Goal: Task Accomplishment & Management: Use online tool/utility

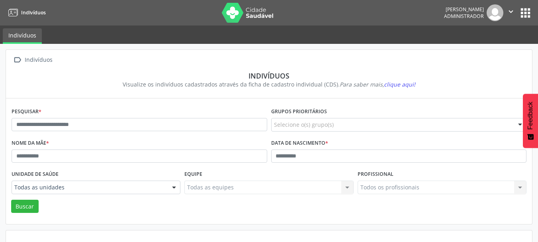
click at [526, 10] on button "apps" at bounding box center [525, 13] width 14 height 14
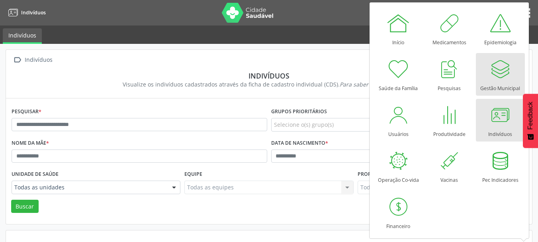
click at [490, 78] on div at bounding box center [500, 69] width 24 height 24
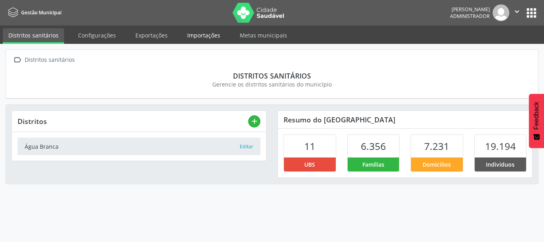
click at [200, 36] on link "Importações" at bounding box center [204, 35] width 44 height 14
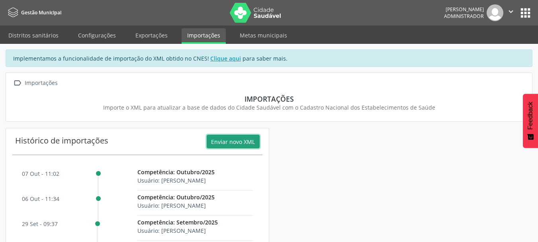
click at [229, 138] on button "Enviar novo XML" at bounding box center [233, 142] width 53 height 14
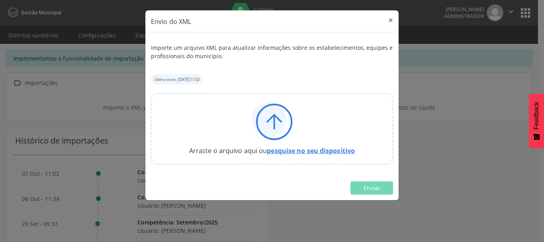
click at [317, 151] on link "pesquise no seu dispositivo" at bounding box center [311, 150] width 88 height 9
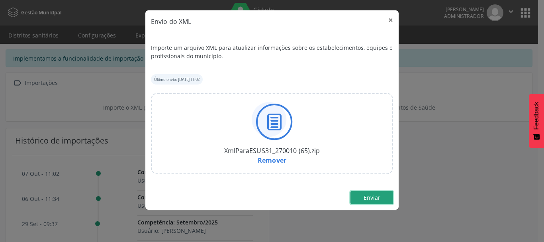
click at [373, 197] on span "Enviar" at bounding box center [372, 198] width 17 height 8
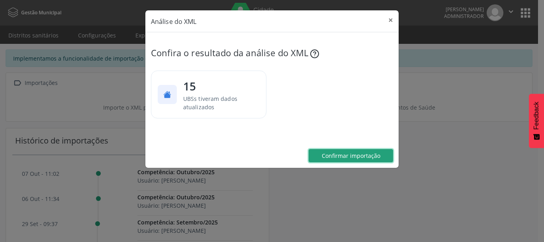
click at [364, 153] on span "Confirmar importação" at bounding box center [351, 156] width 59 height 8
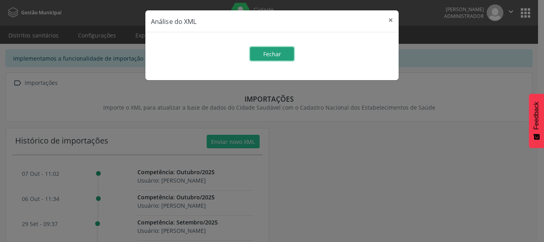
click at [285, 50] on button "Fechar" at bounding box center [272, 54] width 44 height 14
